Goal: Task Accomplishment & Management: Use online tool/utility

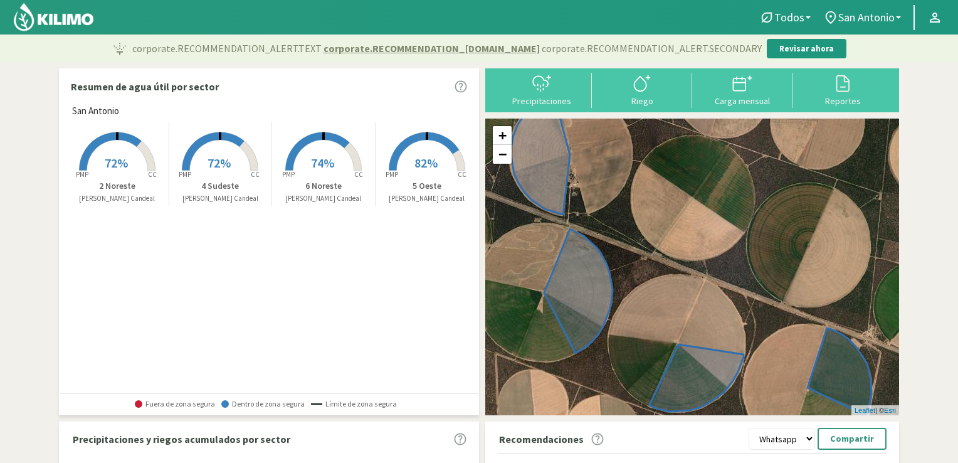
click at [122, 146] on rect at bounding box center [117, 172] width 100 height 100
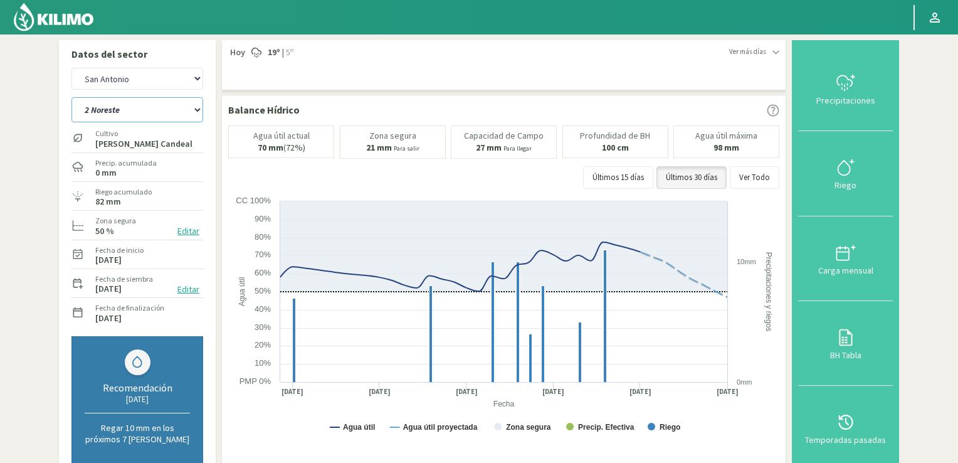
click at [198, 109] on select "2 Noreste 4 Sudeste 5 Oeste 6 Noreste" at bounding box center [137, 109] width 132 height 25
select select "1: Object"
click at [71, 97] on select "2 Noreste 4 Sudeste 5 Oeste 6 Noreste" at bounding box center [137, 109] width 132 height 25
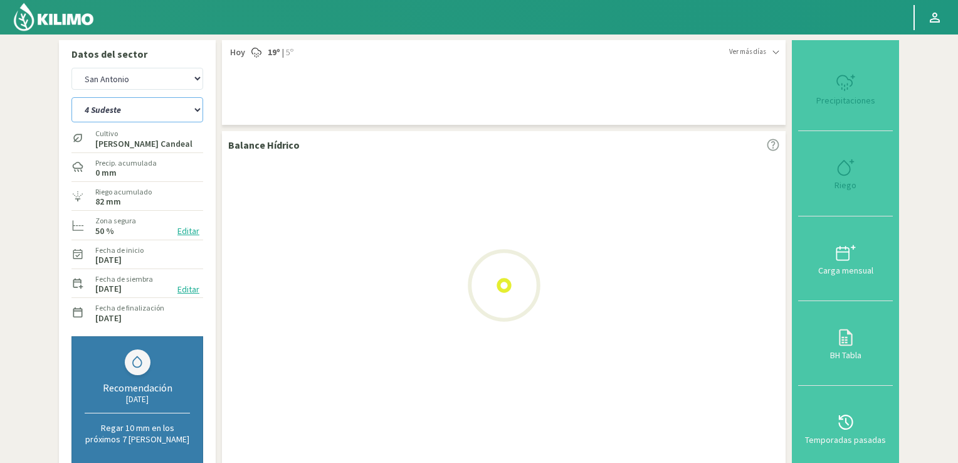
select select "2: Object"
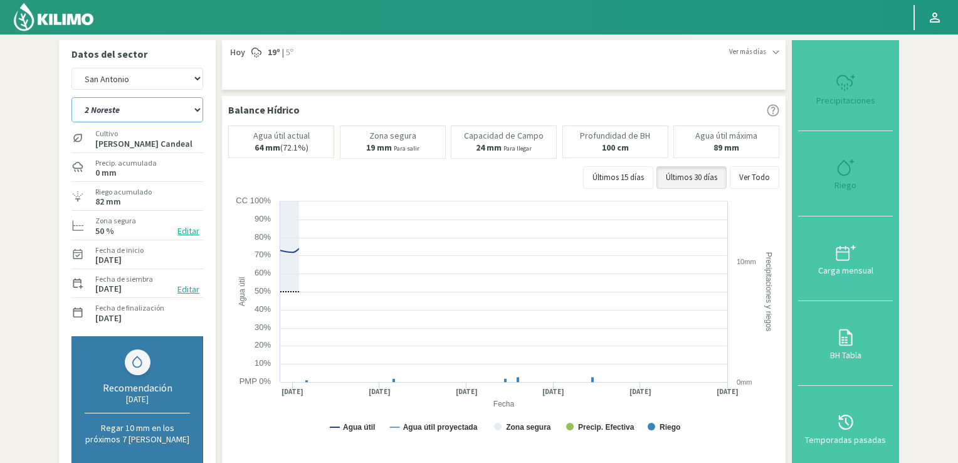
select select "5: Object"
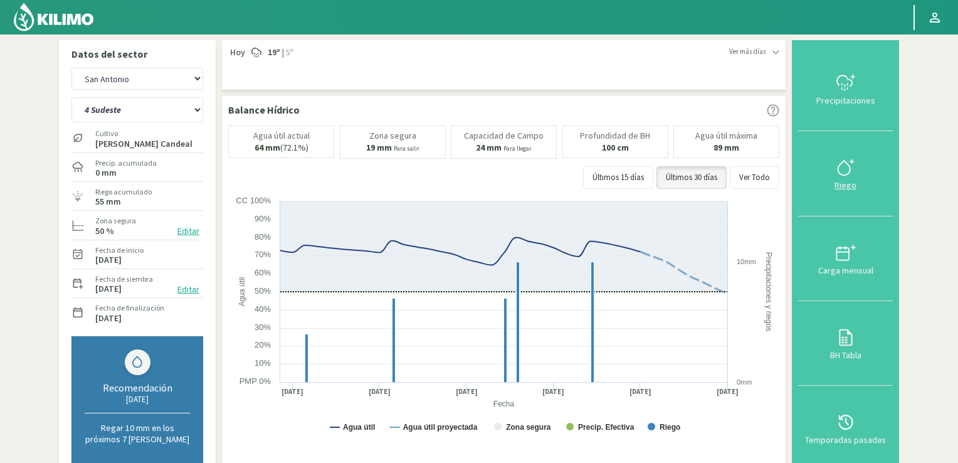
click at [848, 165] on icon at bounding box center [846, 167] width 20 height 20
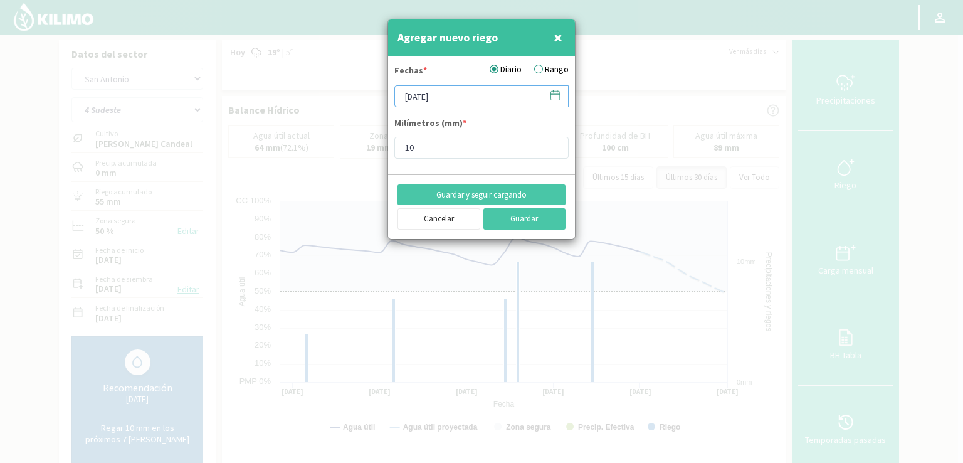
click at [499, 91] on input "[DATE]" at bounding box center [481, 96] width 174 height 22
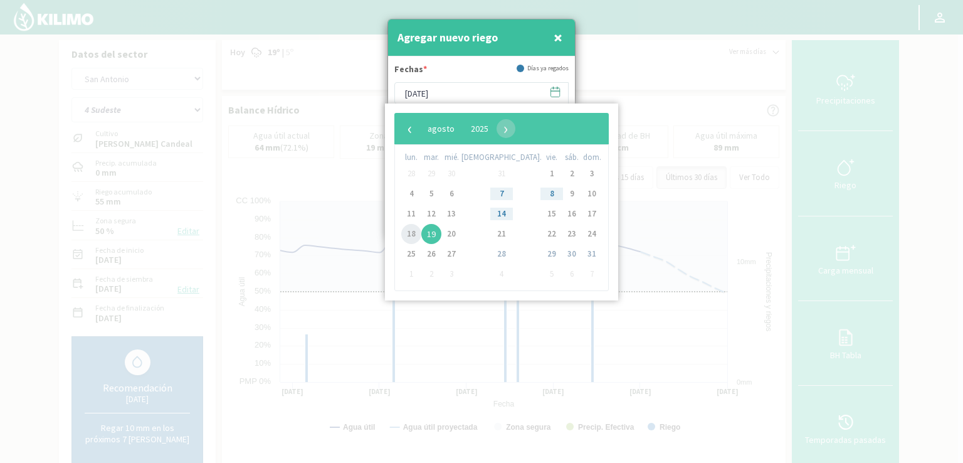
click at [414, 236] on span "18" at bounding box center [411, 234] width 20 height 20
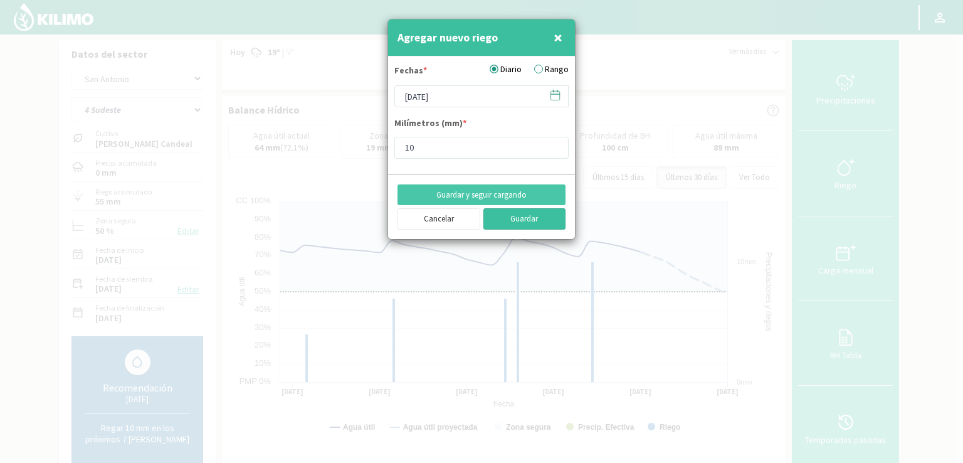
click at [552, 221] on button "Guardar" at bounding box center [525, 218] width 83 height 21
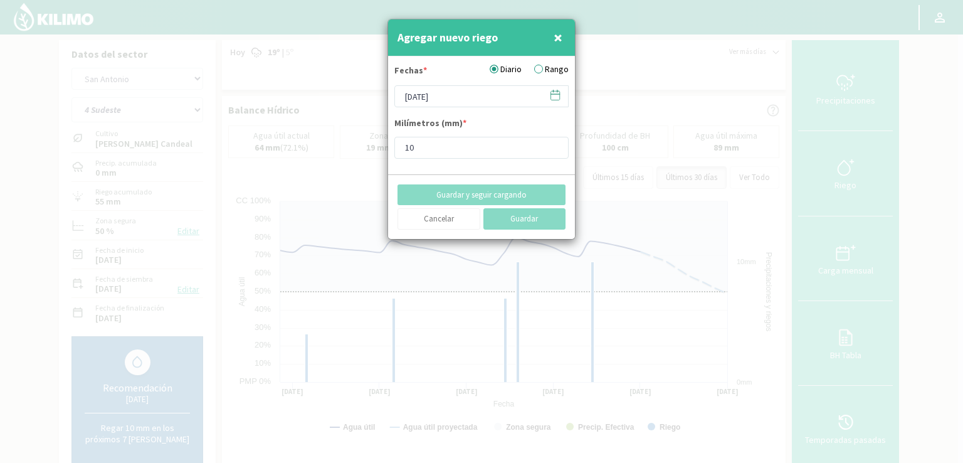
type input "[DATE]"
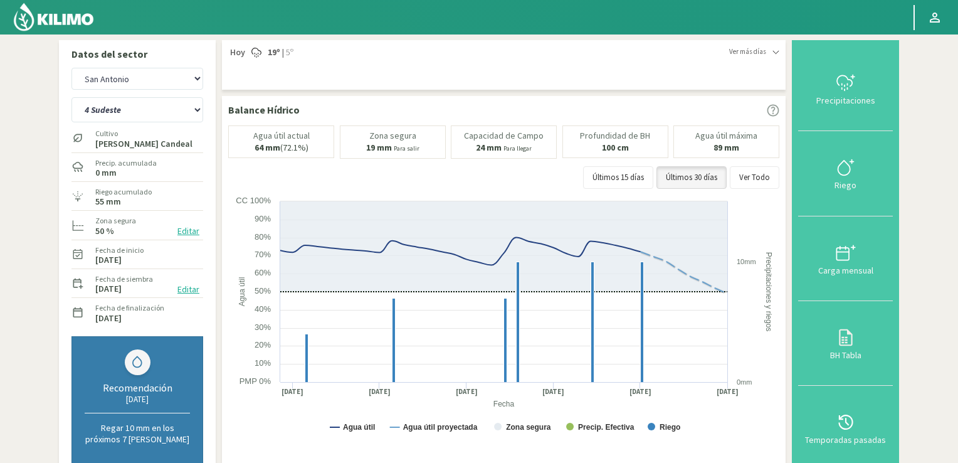
click at [958, 337] on section "Datos del sector [GEOGRAPHIC_DATA][PERSON_NAME] 2 Noreste 4 Sudeste 5 Oeste 6 N…" at bounding box center [479, 429] width 958 height 791
click at [198, 107] on select "2 Noreste 4 Sudeste 5 Oeste 6 Noreste" at bounding box center [137, 109] width 132 height 25
select select "6: Object"
click at [71, 97] on select "2 Noreste 4 Sudeste 5 Oeste 6 Noreste" at bounding box center [137, 109] width 132 height 25
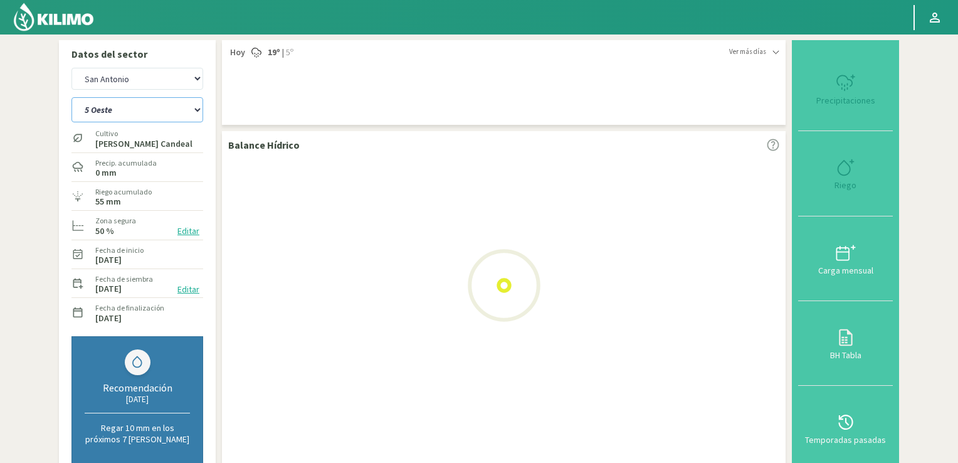
select select "4: Object"
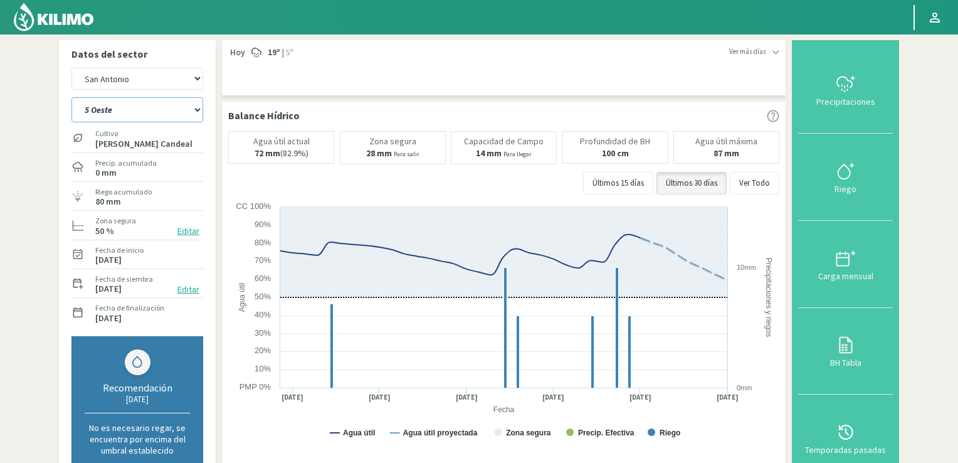
click at [196, 109] on select "2 Noreste 4 Sudeste 5 Oeste 6 Noreste" at bounding box center [137, 109] width 132 height 25
select select "11: Object"
click at [71, 97] on select "2 Noreste 4 Sudeste 5 Oeste 6 Noreste" at bounding box center [137, 109] width 132 height 25
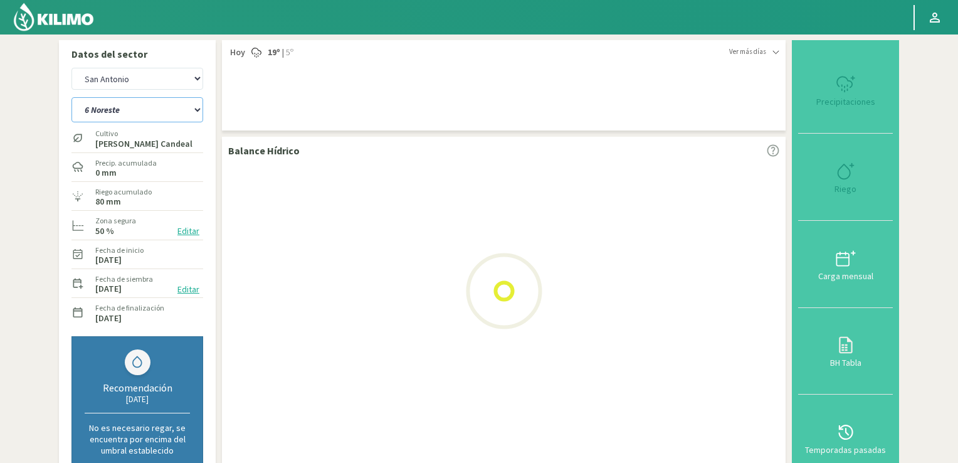
select select "6: Object"
select select "15: Object"
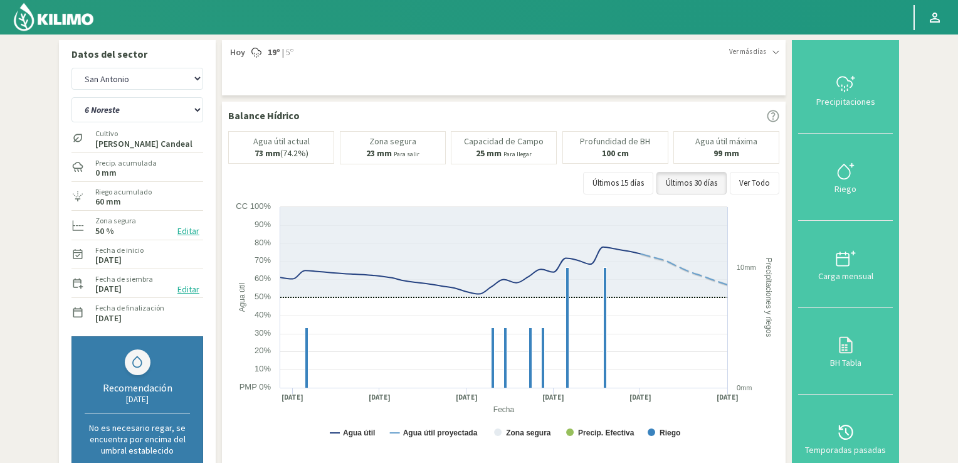
click at [61, 19] on img at bounding box center [54, 17] width 82 height 30
